Goal: Information Seeking & Learning: Find specific fact

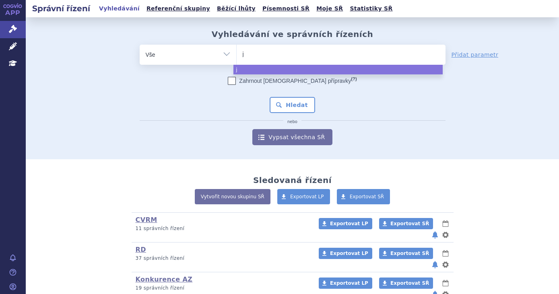
select select
type input "jar"
type input "jardi"
type input "jardian"
type input "[MEDICAL_DATA]"
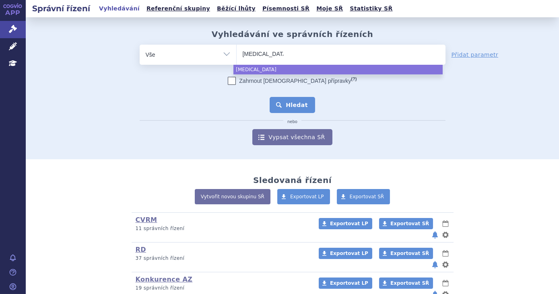
select select "[MEDICAL_DATA]"
click at [292, 107] on button "Hledat" at bounding box center [292, 105] width 45 height 16
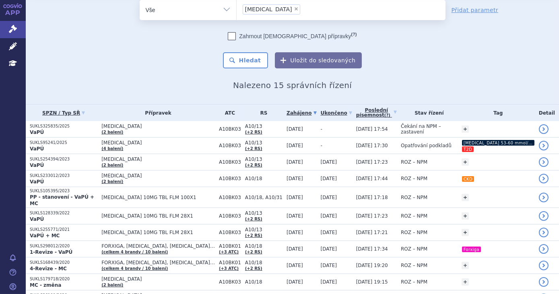
scroll to position [29, 0]
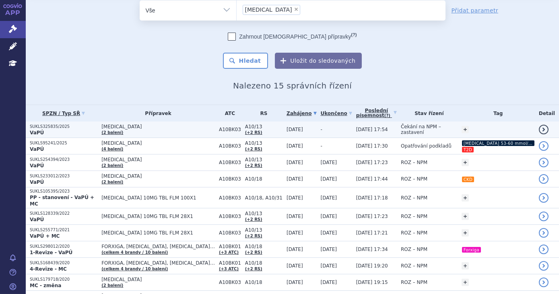
click at [433, 129] on span "Čekání na NPM – zastavení" at bounding box center [421, 129] width 40 height 11
